Goal: Task Accomplishment & Management: Manage account settings

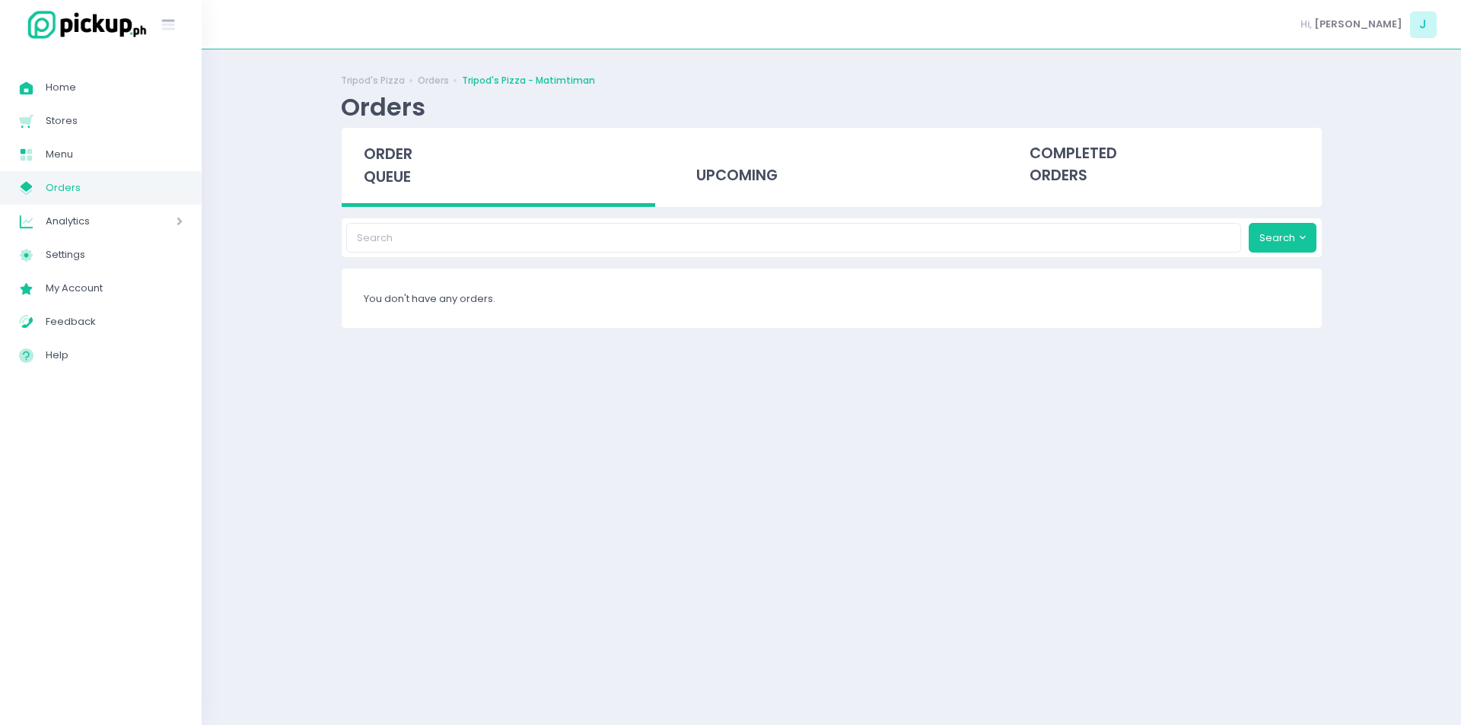
click at [361, 151] on div "order queue" at bounding box center [499, 167] width 314 height 79
click at [347, 180] on div "order queue" at bounding box center [499, 167] width 314 height 79
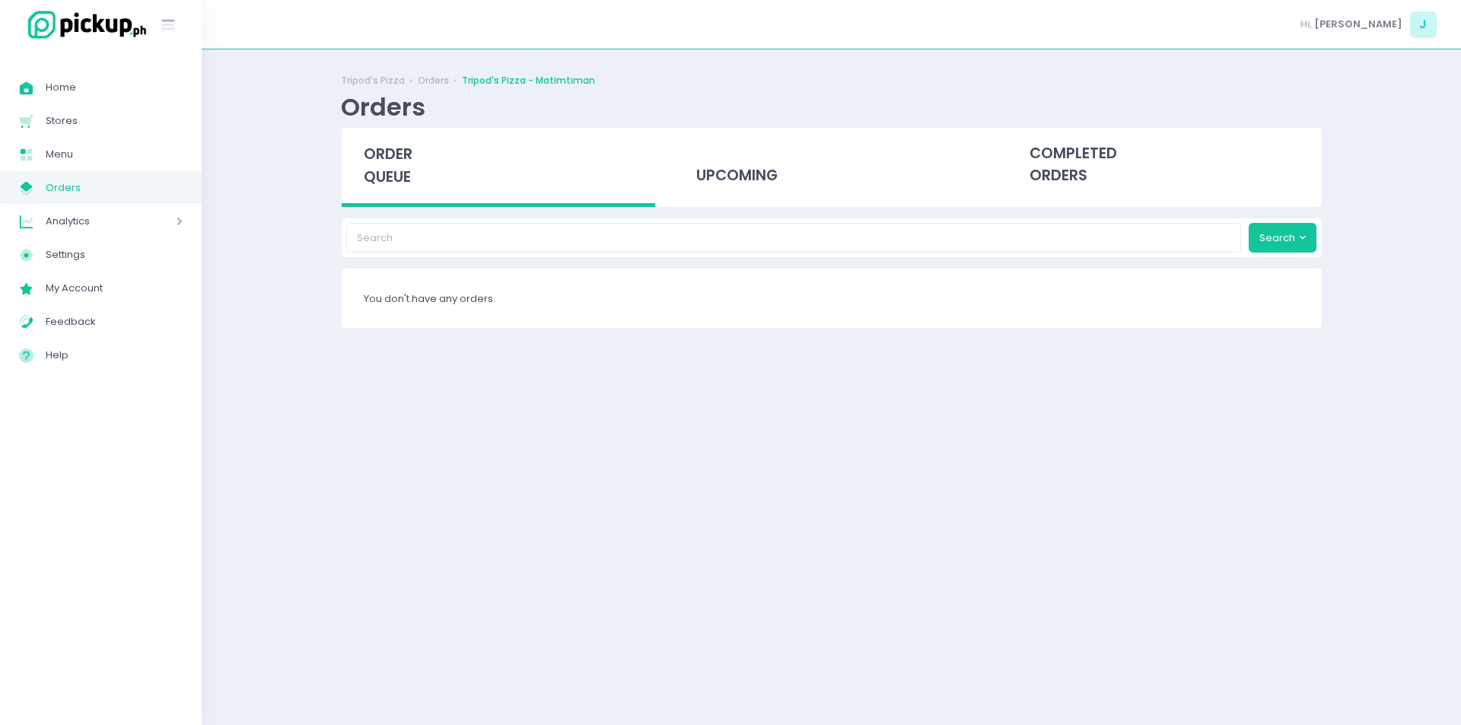
click at [122, 186] on span "Orders" at bounding box center [114, 188] width 137 height 20
click at [97, 176] on link "My Store Created with Sketch. Orders" at bounding box center [101, 187] width 202 height 33
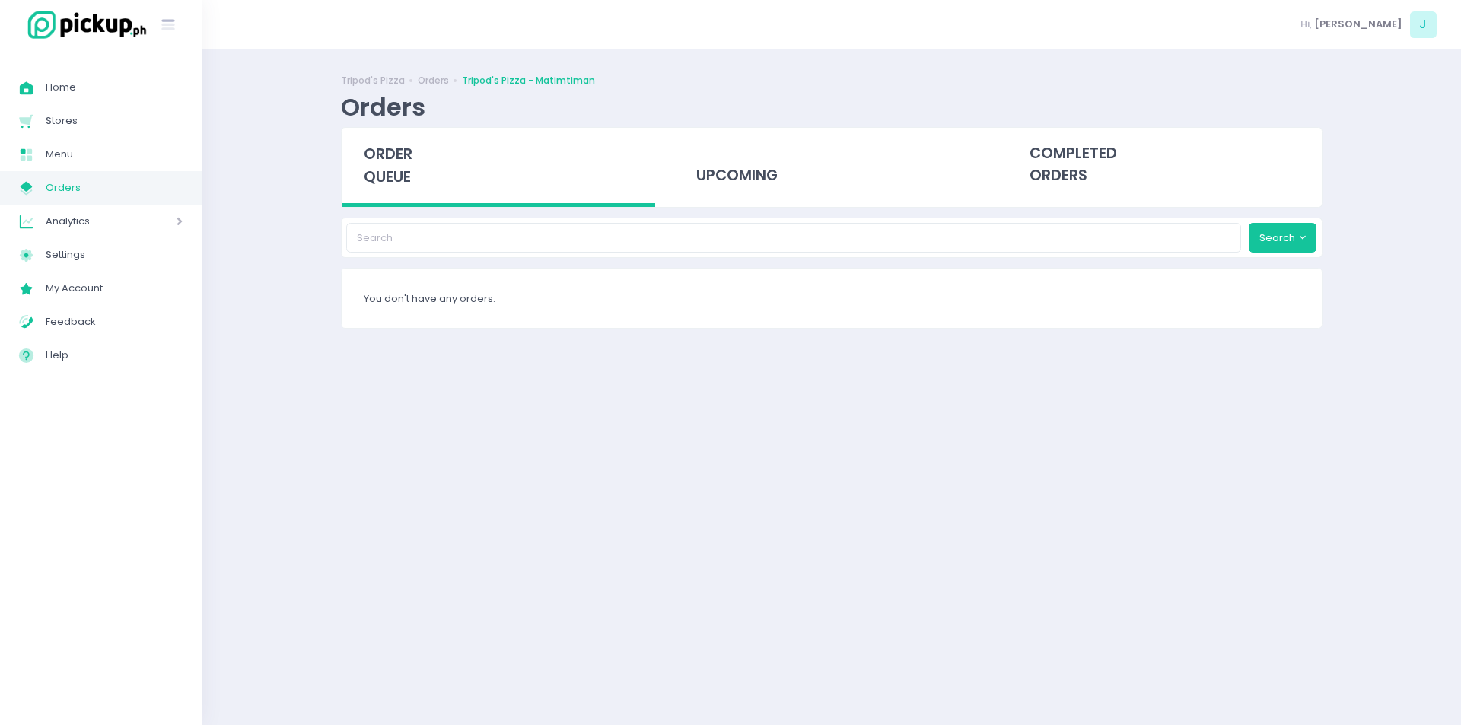
click at [97, 184] on span "Orders" at bounding box center [114, 188] width 137 height 20
